Goal: Task Accomplishment & Management: Use online tool/utility

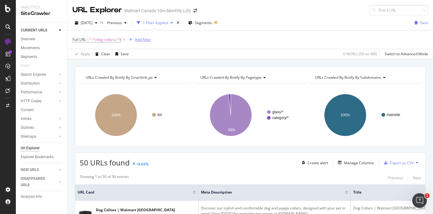
click at [147, 42] on div "Add Filter" at bounding box center [143, 39] width 16 height 5
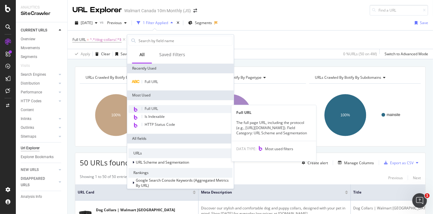
click at [164, 105] on div "Full URL" at bounding box center [181, 109] width 104 height 8
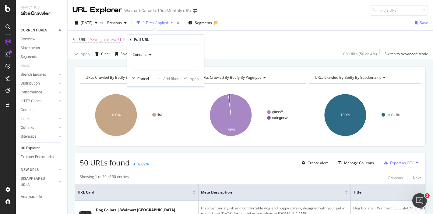
click at [149, 55] on icon at bounding box center [150, 55] width 4 height 4
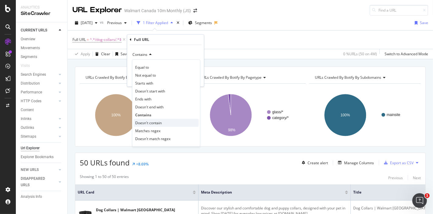
click at [159, 121] on span "Doesn't contain" at bounding box center [148, 122] width 27 height 5
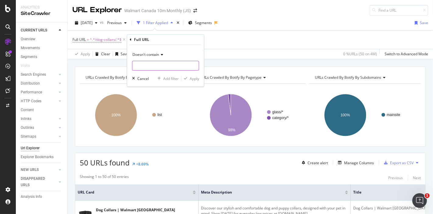
click at [157, 67] on input "text" at bounding box center [166, 66] width 66 height 10
type input "?"
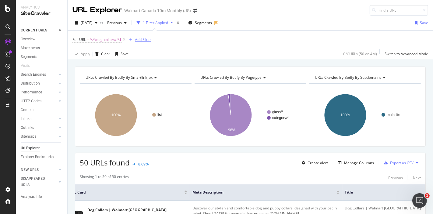
click at [144, 37] on div "Add Filter" at bounding box center [143, 39] width 16 height 5
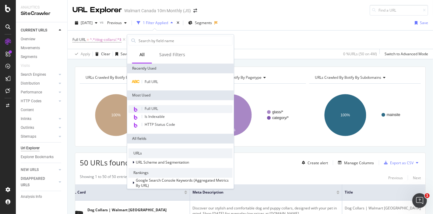
click at [157, 107] on span "Full URL" at bounding box center [151, 108] width 13 height 5
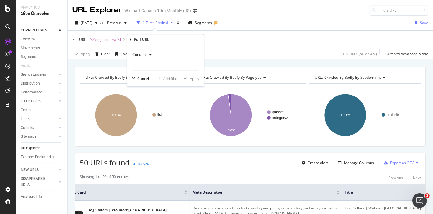
click at [150, 55] on icon at bounding box center [150, 55] width 4 height 4
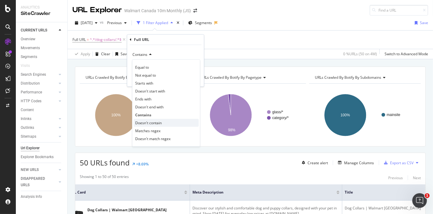
click at [154, 121] on span "Doesn't contain" at bounding box center [148, 122] width 27 height 5
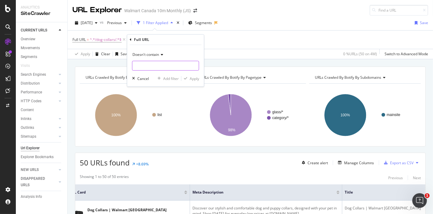
click at [149, 66] on input "text" at bounding box center [166, 66] width 66 height 10
type input "?"
click at [197, 79] on div "Apply" at bounding box center [194, 78] width 9 height 5
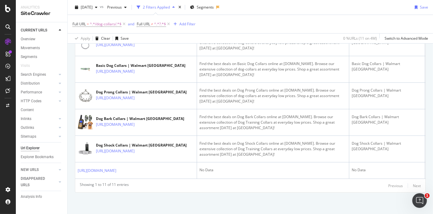
scroll to position [427, 0]
